Goal: Information Seeking & Learning: Find specific fact

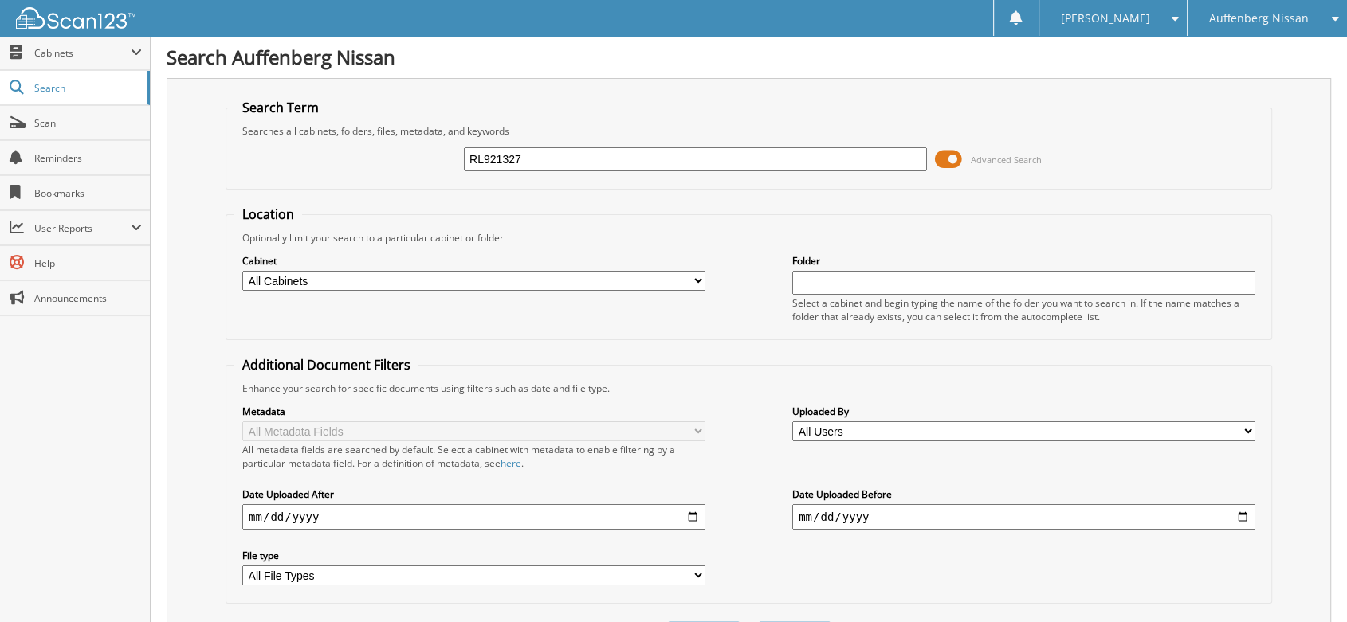
type input "RL921327"
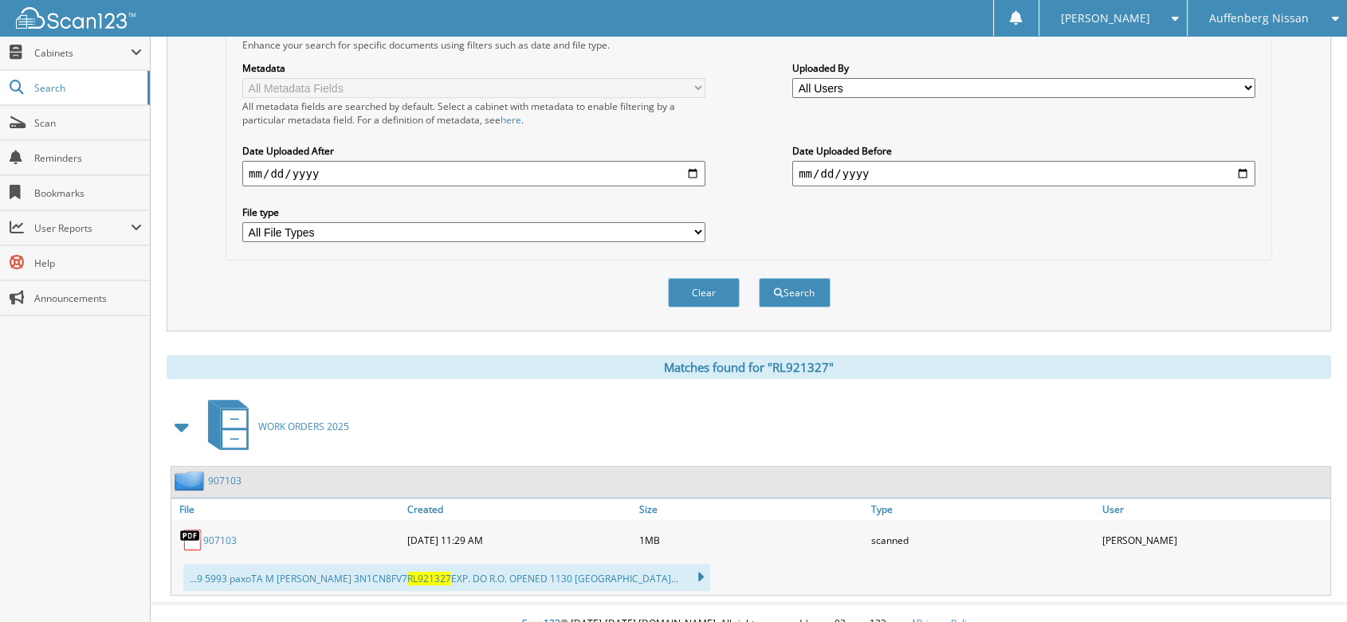
scroll to position [348, 0]
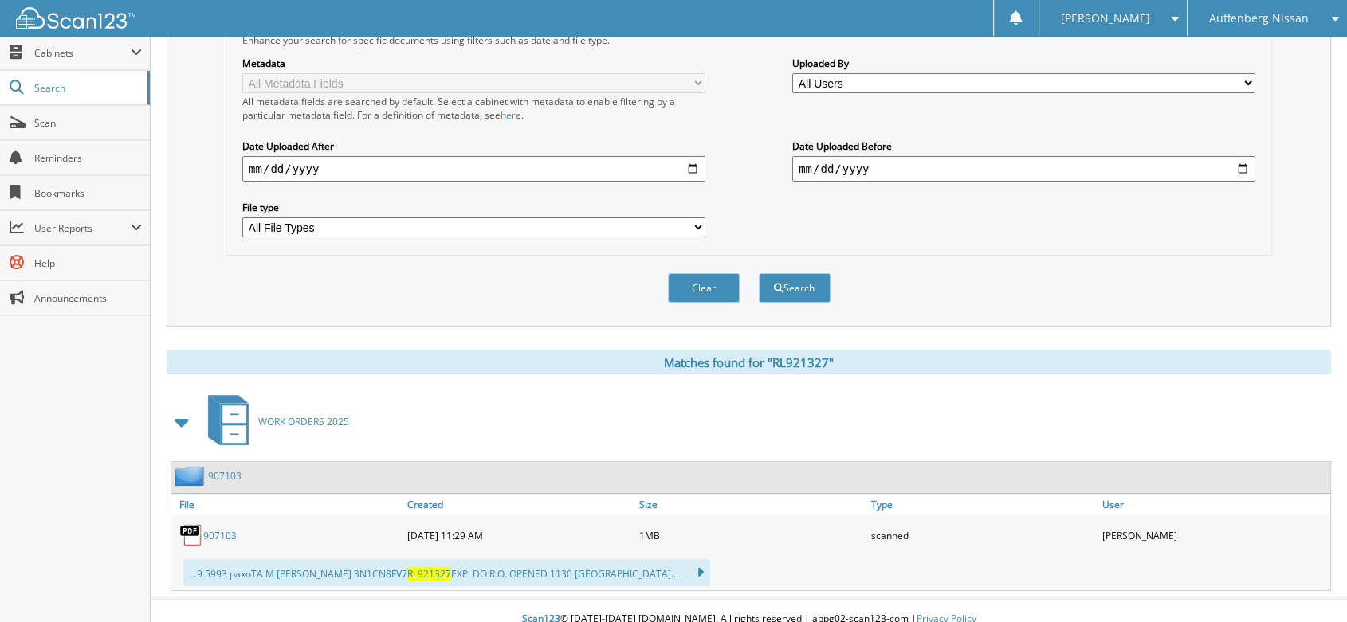
click at [221, 529] on link "907103" at bounding box center [219, 536] width 33 height 14
click at [40, 120] on span "Scan" at bounding box center [88, 123] width 108 height 14
